Goal: Find specific fact: Find specific fact

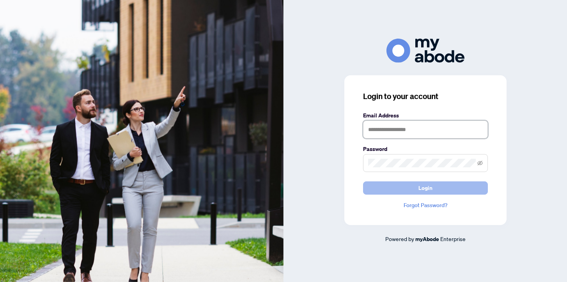
type input "**********"
click at [421, 186] on span "Login" at bounding box center [425, 188] width 14 height 12
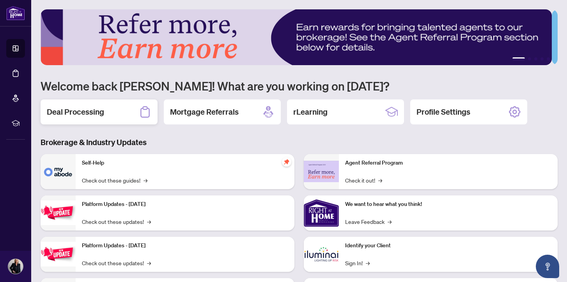
click at [81, 112] on h2 "Deal Processing" at bounding box center [75, 111] width 57 height 11
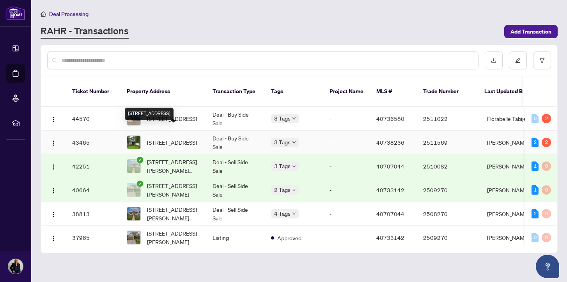
click at [163, 138] on span "[STREET_ADDRESS]" at bounding box center [172, 142] width 50 height 9
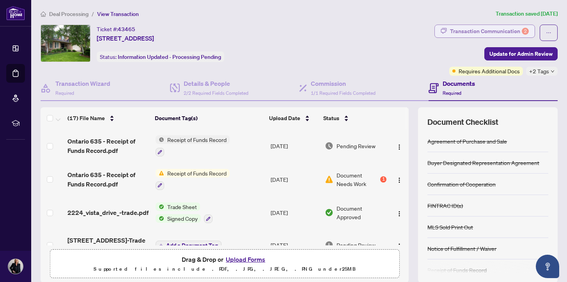
click at [479, 29] on div "Transaction Communication 2" at bounding box center [489, 31] width 79 height 12
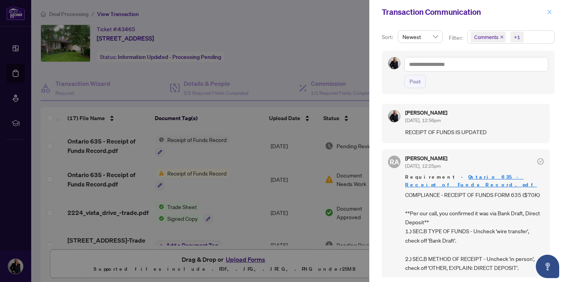
click at [548, 12] on icon "close" at bounding box center [548, 11] width 5 height 5
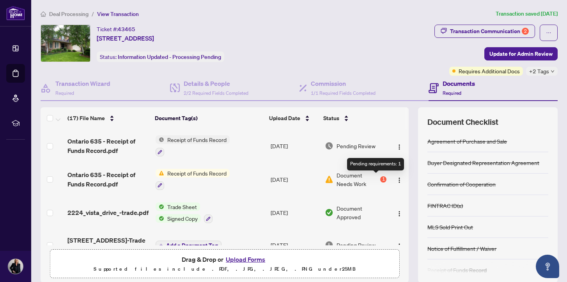
click at [380, 176] on div "1" at bounding box center [383, 179] width 6 height 6
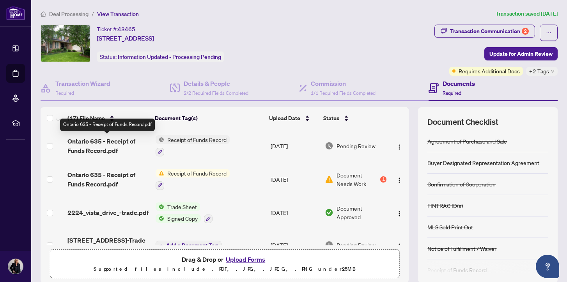
click at [117, 140] on span "Ontario 635 - Receipt of Funds Record.pdf" at bounding box center [107, 145] width 81 height 19
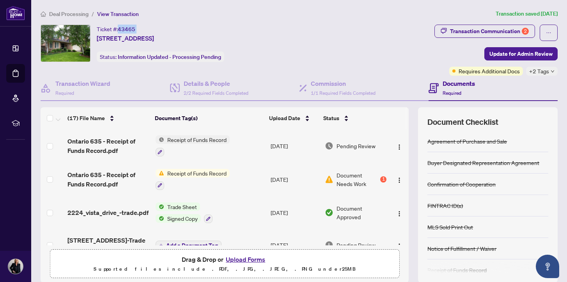
drag, startPoint x: 118, startPoint y: 28, endPoint x: 152, endPoint y: 27, distance: 33.2
click at [152, 27] on div "Ticket #: 43465 [STREET_ADDRESS]" at bounding box center [125, 34] width 57 height 18
copy span "43465"
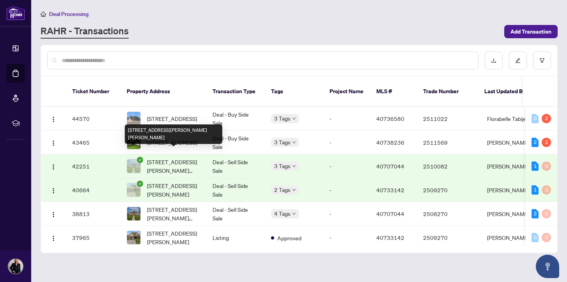
click at [165, 157] on span "[STREET_ADDRESS][PERSON_NAME][PERSON_NAME]" at bounding box center [173, 165] width 53 height 17
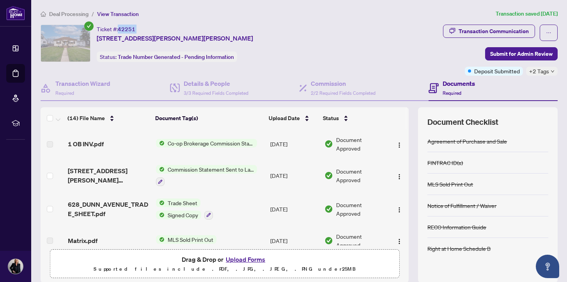
drag, startPoint x: 119, startPoint y: 28, endPoint x: 145, endPoint y: 28, distance: 25.7
click at [145, 28] on div "Ticket #: 42251 [STREET_ADDRESS][PERSON_NAME][PERSON_NAME]" at bounding box center [175, 34] width 156 height 18
copy span "42251"
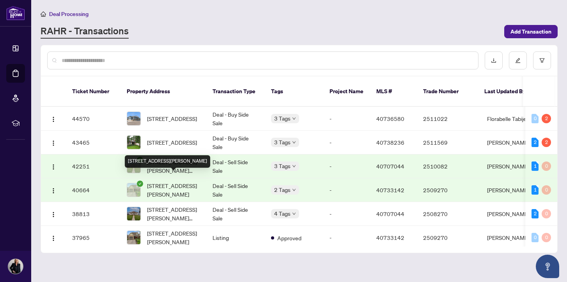
click at [168, 181] on span "[STREET_ADDRESS][PERSON_NAME]" at bounding box center [173, 189] width 53 height 17
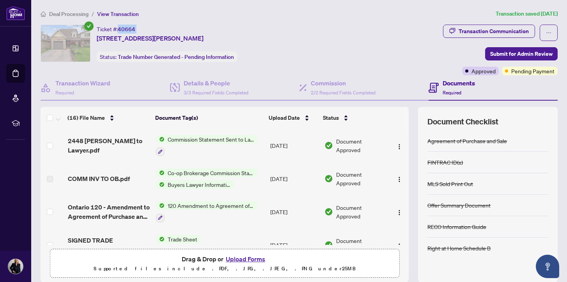
drag, startPoint x: 119, startPoint y: 28, endPoint x: 145, endPoint y: 26, distance: 25.8
click at [145, 26] on div "Ticket #: 40664 [STREET_ADDRESS][PERSON_NAME]" at bounding box center [150, 34] width 107 height 18
copy span "40664"
